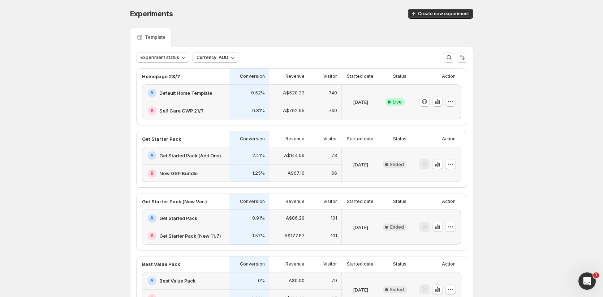
click at [454, 104] on icon "button" at bounding box center [450, 101] width 7 height 7
click at [458, 142] on span "End experiment" at bounding box center [459, 141] width 76 height 7
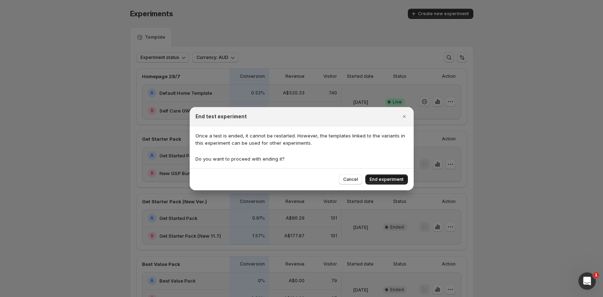
click at [390, 180] on span "End experiment" at bounding box center [387, 179] width 34 height 6
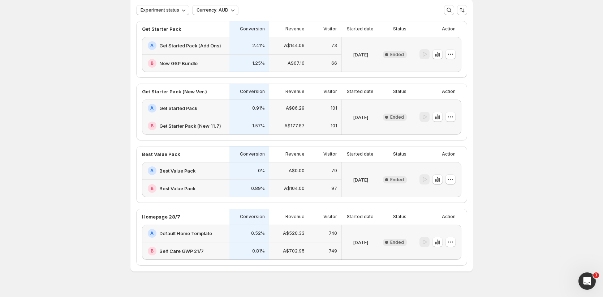
scroll to position [54, 0]
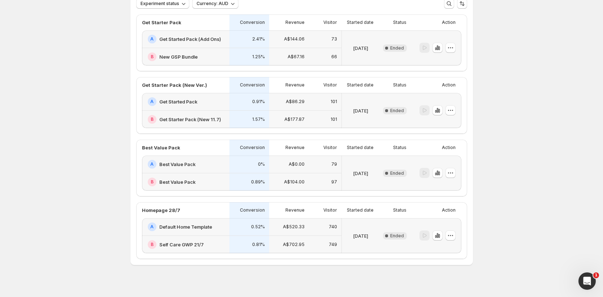
click at [259, 236] on div "0.81%" at bounding box center [249, 245] width 40 height 18
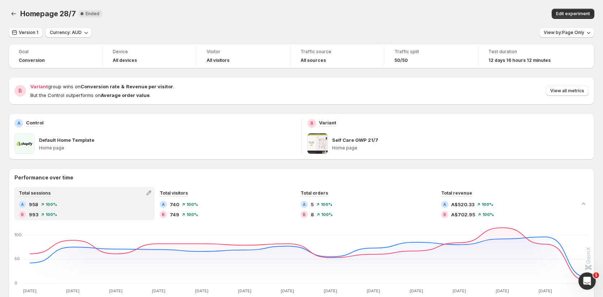
click at [581, 26] on div "Homepage 28/7. This page is ready Homepage 28/7 New Complete Ended Edit experim…" at bounding box center [302, 13] width 586 height 27
click at [580, 31] on span "View by: Page Only" at bounding box center [564, 33] width 40 height 6
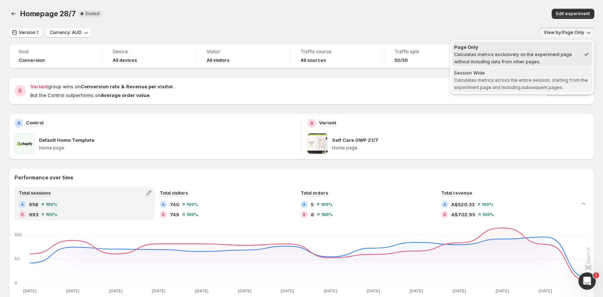
click at [517, 80] on span "Calculates metrics across the entire session, starting from the experiment page…" at bounding box center [521, 83] width 134 height 13
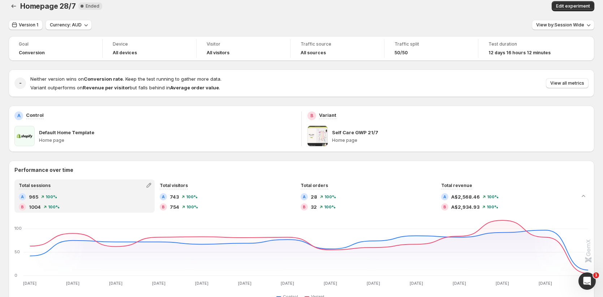
scroll to position [8, 0]
click at [22, 25] on span "Version 1" at bounding box center [29, 25] width 20 height 6
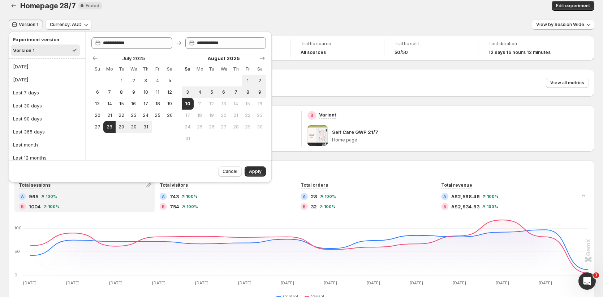
click at [172, 14] on div "Homepage 28/7. This page is ready Homepage 28/7 New Complete Ended Edit experim…" at bounding box center [302, 5] width 586 height 27
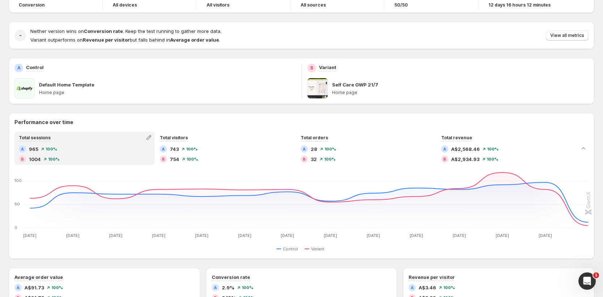
scroll to position [0, 0]
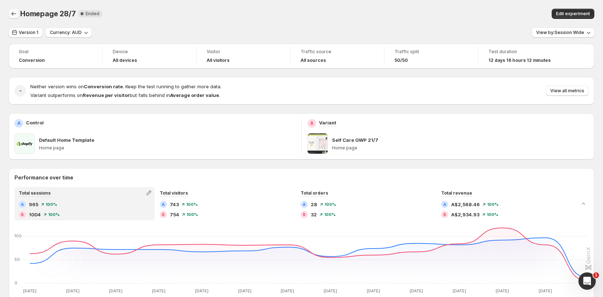
click at [14, 10] on icon "Back" at bounding box center [13, 13] width 7 height 7
